Goal: Transaction & Acquisition: Purchase product/service

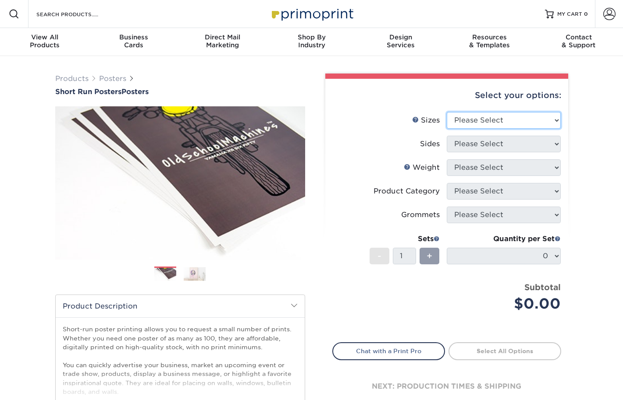
click at [534, 124] on select "Please Select 12" x 12" 12" x 15" 12" x 17" 12" x 18" 12" x 20" 12" x 24" 12" x…" at bounding box center [503, 120] width 114 height 17
select select "24.00x36.00"
click at [446, 112] on select "Please Select 12" x 12" 12" x 15" 12" x 17" 12" x 18" 12" x 20" 12" x 24" 12" x…" at bounding box center [503, 120] width 114 height 17
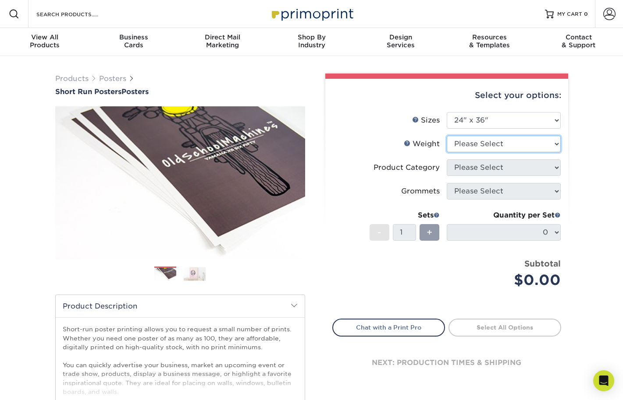
click at [554, 142] on select "Please Select 12PTC2S 8PHOTO" at bounding box center [503, 144] width 114 height 17
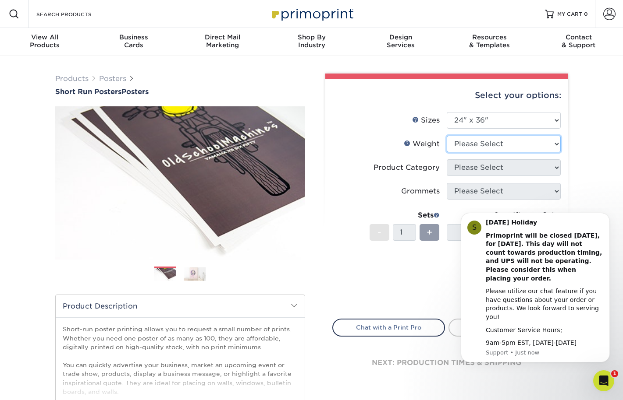
select select "12PTC2S"
click at [446, 136] on select "Please Select 12PTC2S 8PHOTO" at bounding box center [503, 144] width 114 height 17
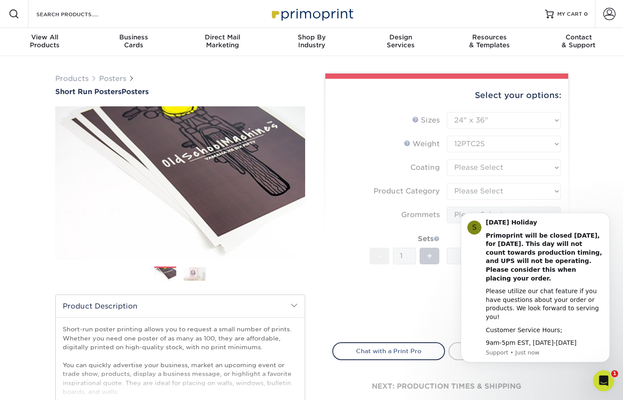
click at [594, 199] on div "Products Posters Short Run Posters Posters" at bounding box center [311, 290] width 623 height 468
click at [604, 221] on button "Dismiss notification" at bounding box center [606, 215] width 11 height 11
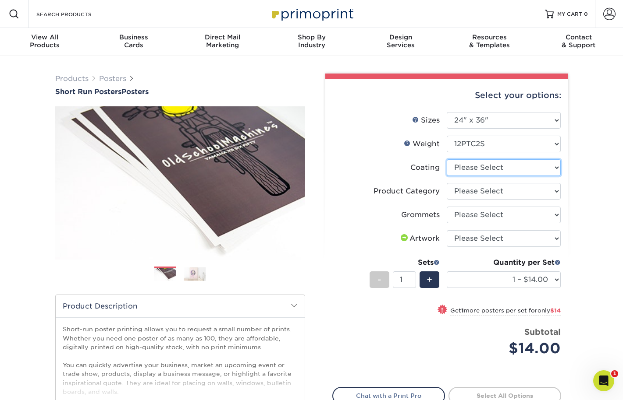
click at [543, 169] on select at bounding box center [503, 167] width 114 height 17
select select "3e7618de-abca-4bda-9f97-8b9129e913d8"
click at [446, 159] on select at bounding box center [503, 167] width 114 height 17
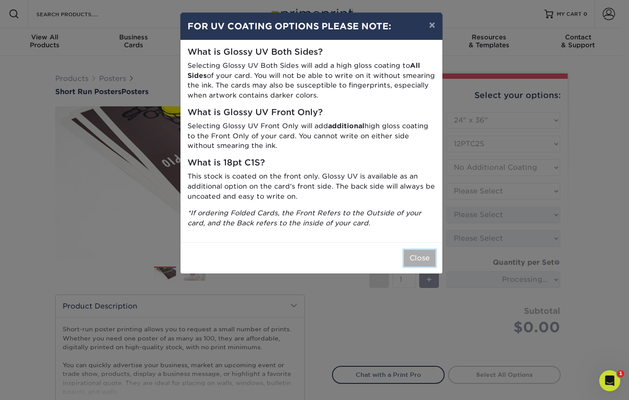
click at [419, 259] on button "Close" at bounding box center [420, 258] width 32 height 17
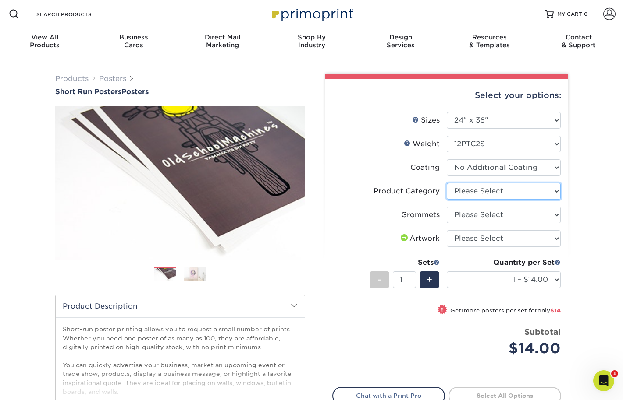
click at [555, 191] on select "Please Select Blockout Poster" at bounding box center [503, 191] width 114 height 17
click at [545, 194] on select "Please Select Blockout Poster" at bounding box center [503, 191] width 114 height 17
select select "fa4be506-53fb-4ae9-92ef-b1dd4b719e38"
click at [446, 183] on select "Please Select Blockout Poster" at bounding box center [503, 191] width 114 height 17
click at [600, 236] on div "Products Posters Short Run Posters Posters" at bounding box center [311, 290] width 623 height 468
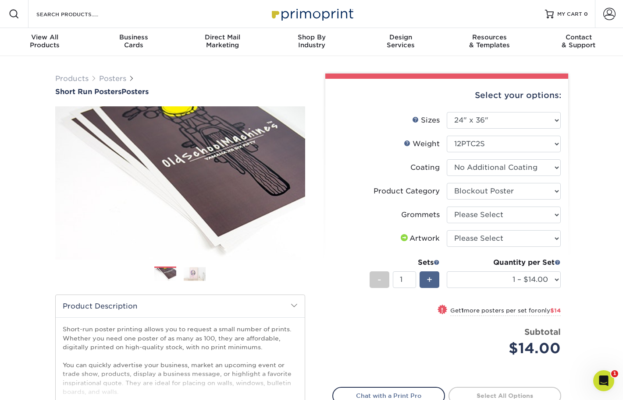
click at [425, 279] on div "+" at bounding box center [429, 280] width 20 height 17
click at [426, 279] on span "+" at bounding box center [429, 279] width 6 height 13
click at [427, 279] on span "+" at bounding box center [429, 279] width 6 height 13
type input "5"
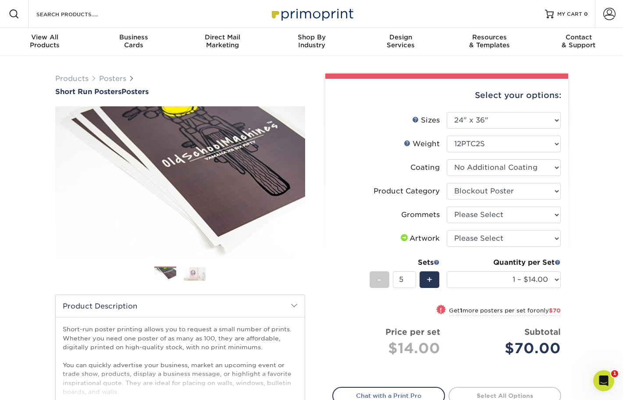
click at [600, 199] on div "Products Posters Short Run Posters Posters" at bounding box center [311, 290] width 623 height 468
